Goal: Information Seeking & Learning: Learn about a topic

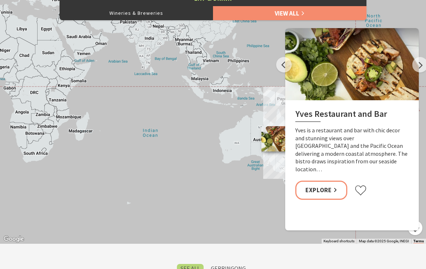
scroll to position [345, 0]
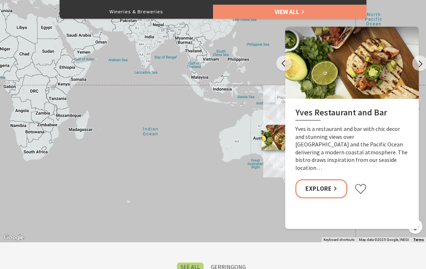
click at [323, 179] on link "Explore" at bounding box center [321, 188] width 52 height 19
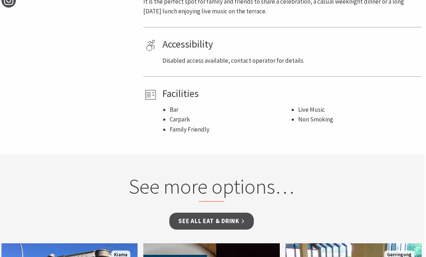
scroll to position [427, 1]
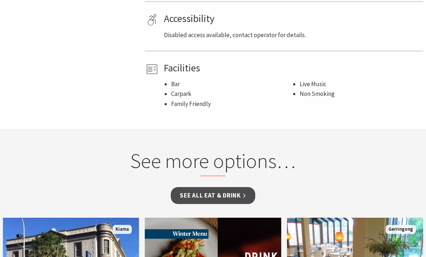
click at [348, 166] on h2 "See more options…" at bounding box center [213, 163] width 270 height 28
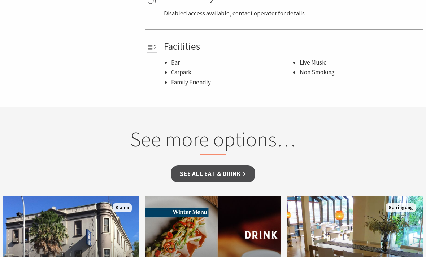
scroll to position [474, 0]
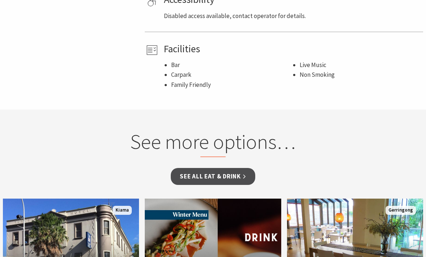
click at [231, 171] on link "See all Eat & Drink" at bounding box center [213, 176] width 84 height 17
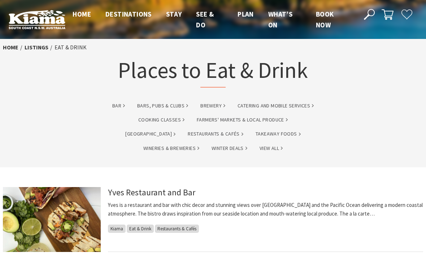
click at [188, 132] on link "Restaurants & Cafés" at bounding box center [216, 134] width 56 height 8
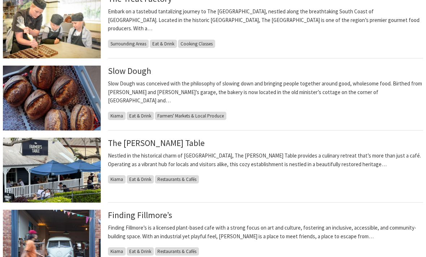
scroll to position [357, 0]
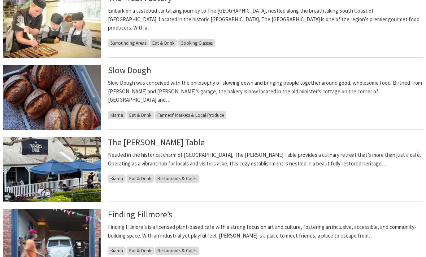
click at [160, 147] on link "The Farmer’s Table" at bounding box center [156, 142] width 97 height 10
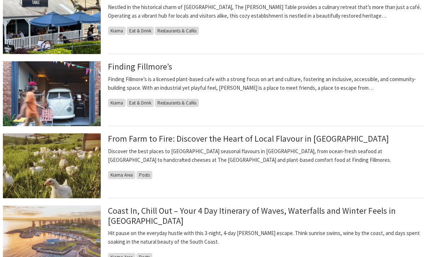
scroll to position [511, 0]
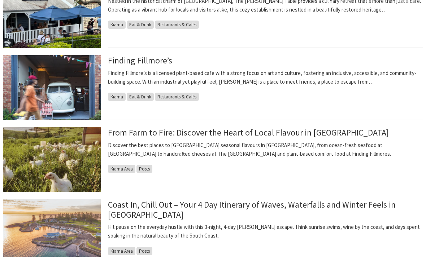
click at [309, 132] on link "From Farm to Fire: Discover the Heart of Local Flavour in Kiama" at bounding box center [248, 132] width 281 height 10
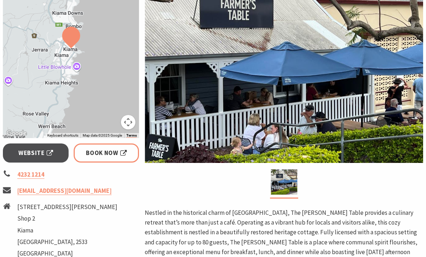
scroll to position [150, 0]
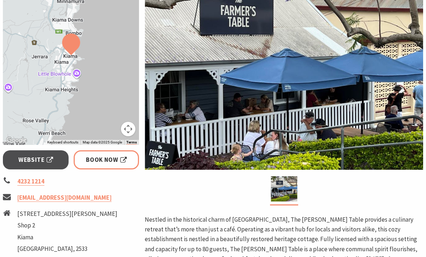
click at [36, 160] on span "Website" at bounding box center [35, 160] width 35 height 10
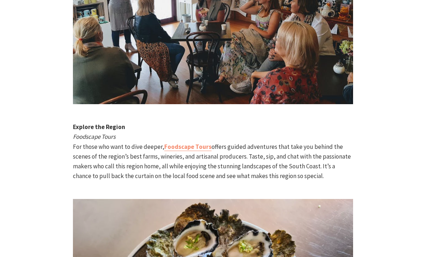
scroll to position [1674, 0]
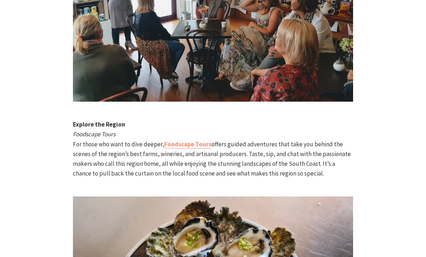
click at [181, 141] on link "Foodscape Tours" at bounding box center [187, 145] width 47 height 8
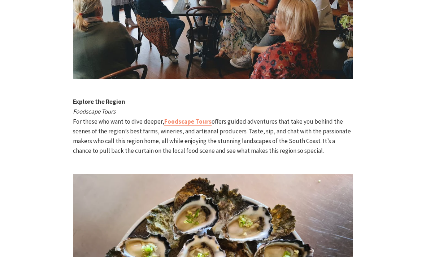
scroll to position [1698, 0]
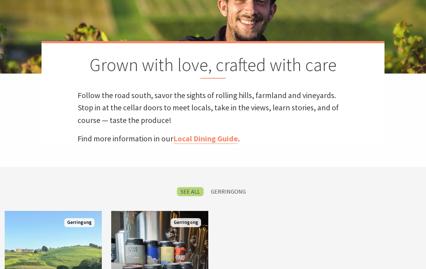
scroll to position [225, 424]
click at [226, 257] on div "Book Now Crooked River Estate Discover the Charm of Crooked River Estate. Nestl…" at bounding box center [213, 273] width 426 height 125
click at [227, 257] on div "Book Now Crooked River Estate Discover the Charm of Crooked River Estate. Nestl…" at bounding box center [213, 273] width 426 height 125
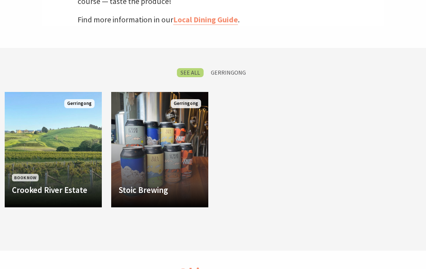
scroll to position [280, 0]
click at [162, 152] on link "Another Image Used Stoic Brewing Family Owned & Operated Gerringong locals, Fat…" at bounding box center [159, 149] width 97 height 115
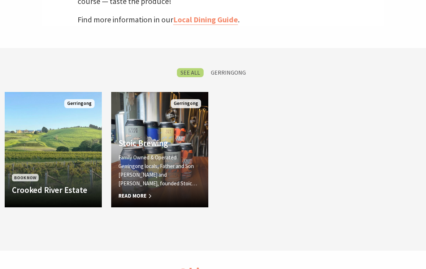
scroll to position [291, 0]
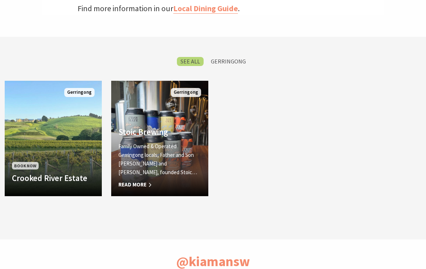
click at [59, 129] on link "Book Now Crooked River Estate Discover the Charm of Crooked River Estate. Nestl…" at bounding box center [53, 138] width 97 height 115
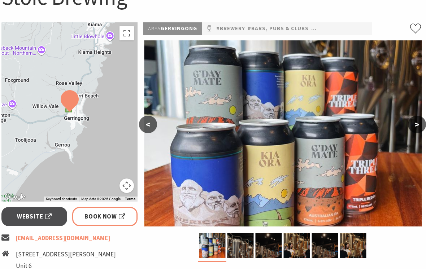
scroll to position [93, 1]
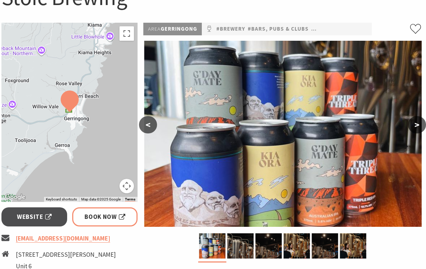
click at [32, 214] on span "Website" at bounding box center [34, 217] width 35 height 10
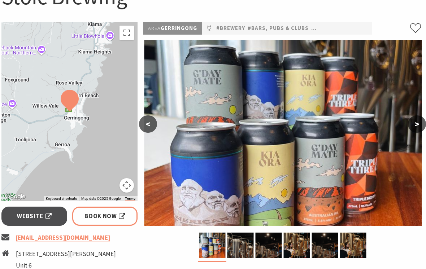
scroll to position [0, 1]
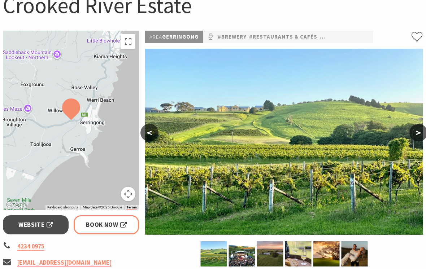
scroll to position [85, 0]
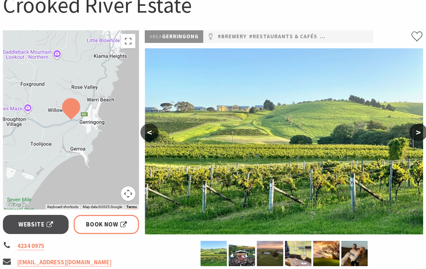
click at [36, 221] on span "Website" at bounding box center [35, 225] width 35 height 10
